Goal: Transaction & Acquisition: Register for event/course

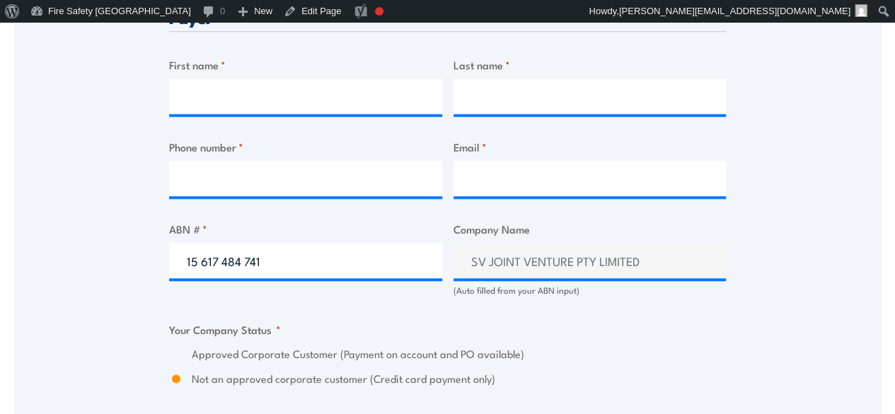
click at [294, 278] on input "15 617 484 741" at bounding box center [305, 260] width 273 height 35
click at [287, 278] on input "15 617 484 741" at bounding box center [305, 260] width 273 height 35
type input "49 907 174 773"
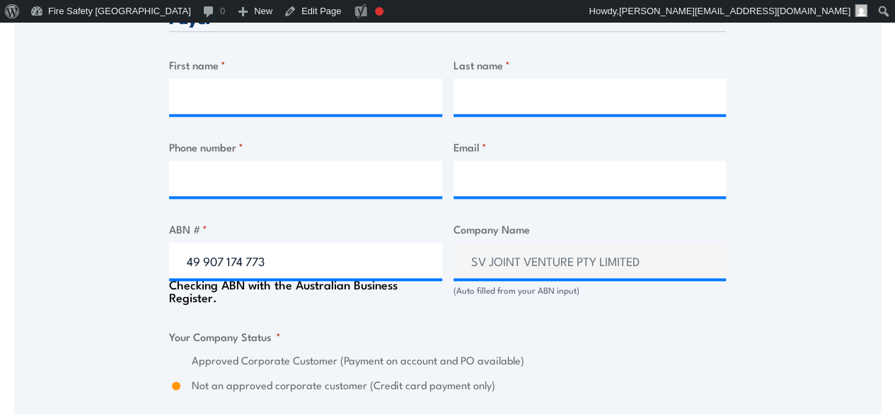
type input "CITY OF PARRAMATTA COUNCIL"
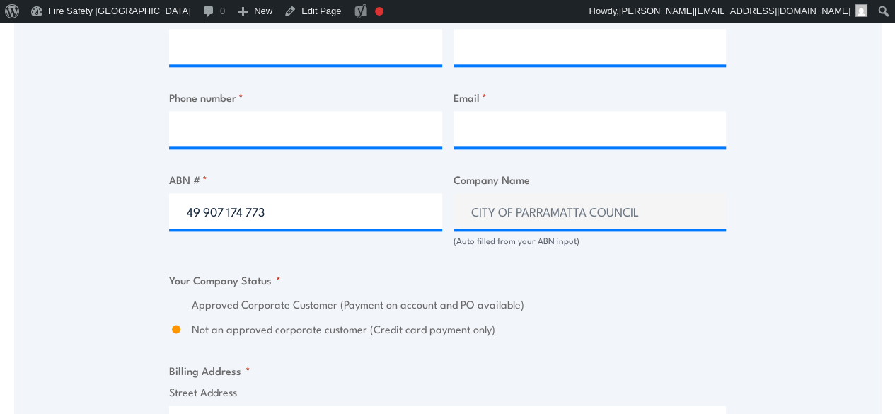
scroll to position [849, 0]
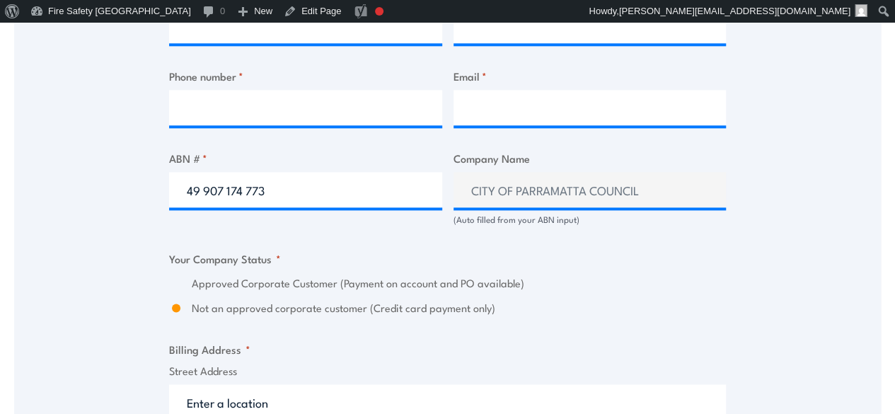
type input "49 907 174 773"
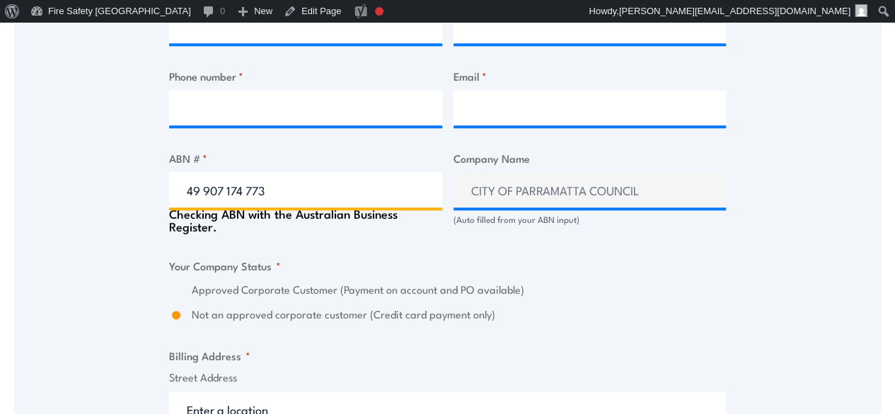
radio input "true"
